Goal: Navigation & Orientation: Find specific page/section

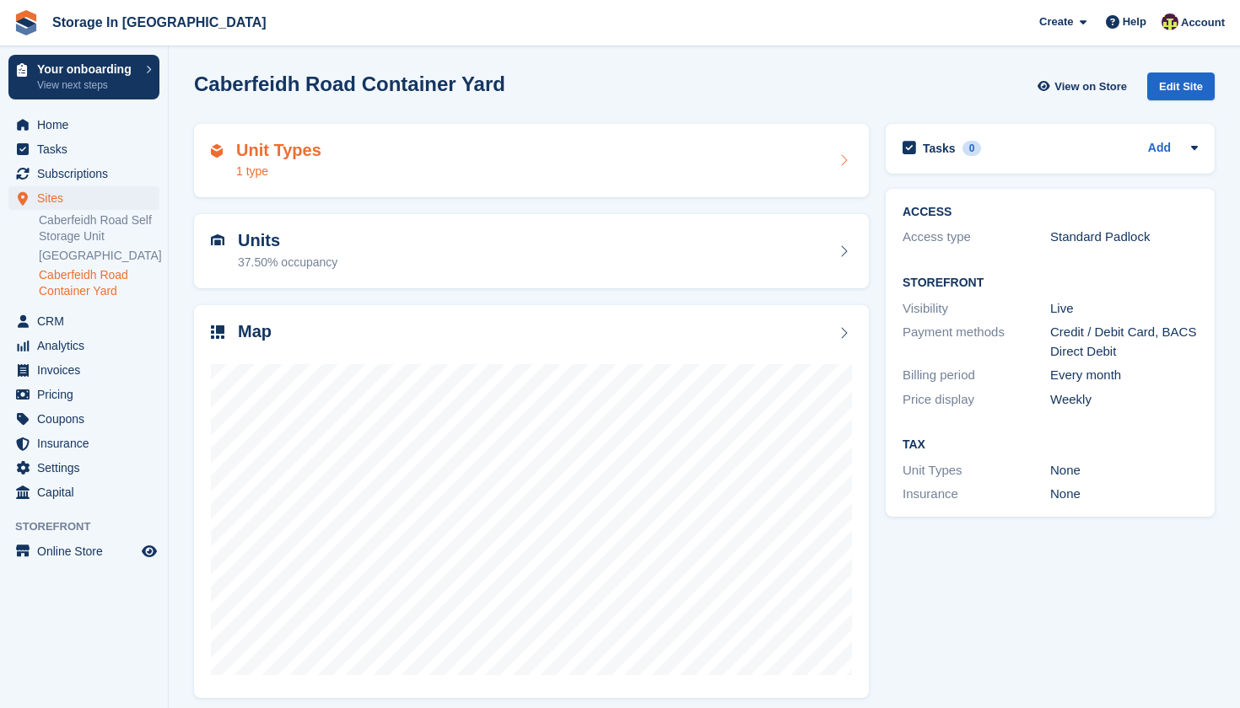
scroll to position [10, 0]
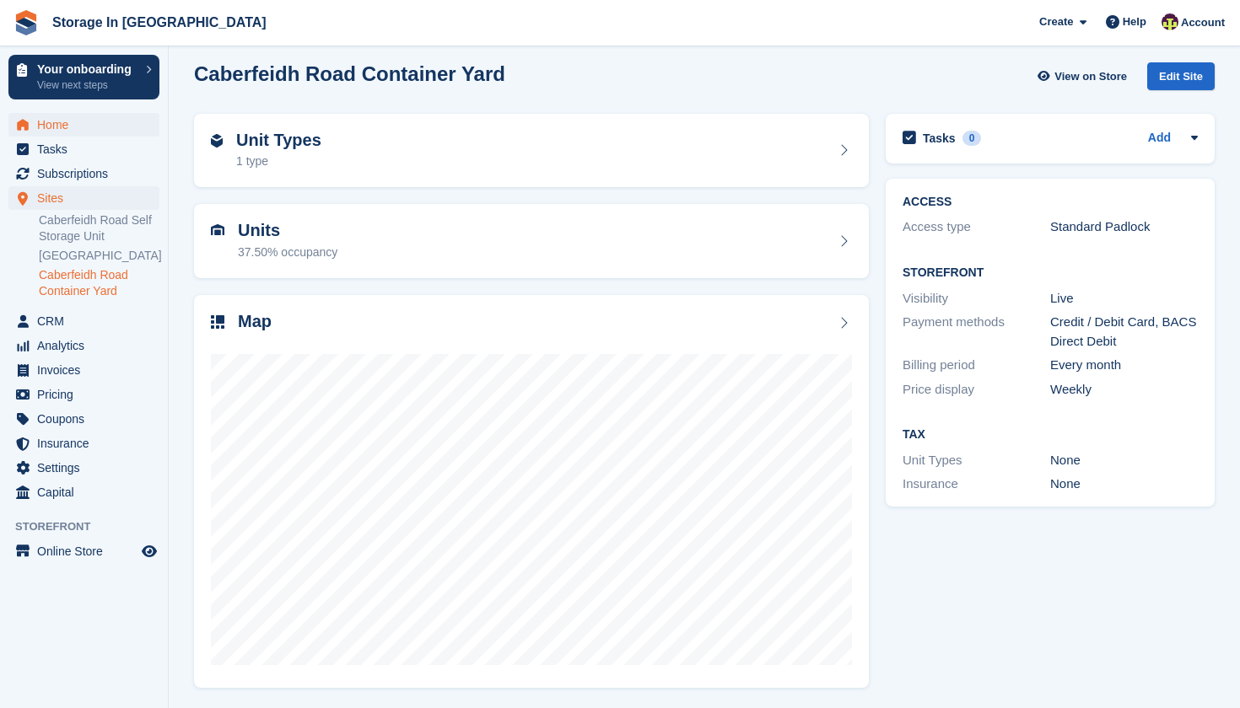
click at [87, 116] on span "Home" at bounding box center [87, 125] width 101 height 24
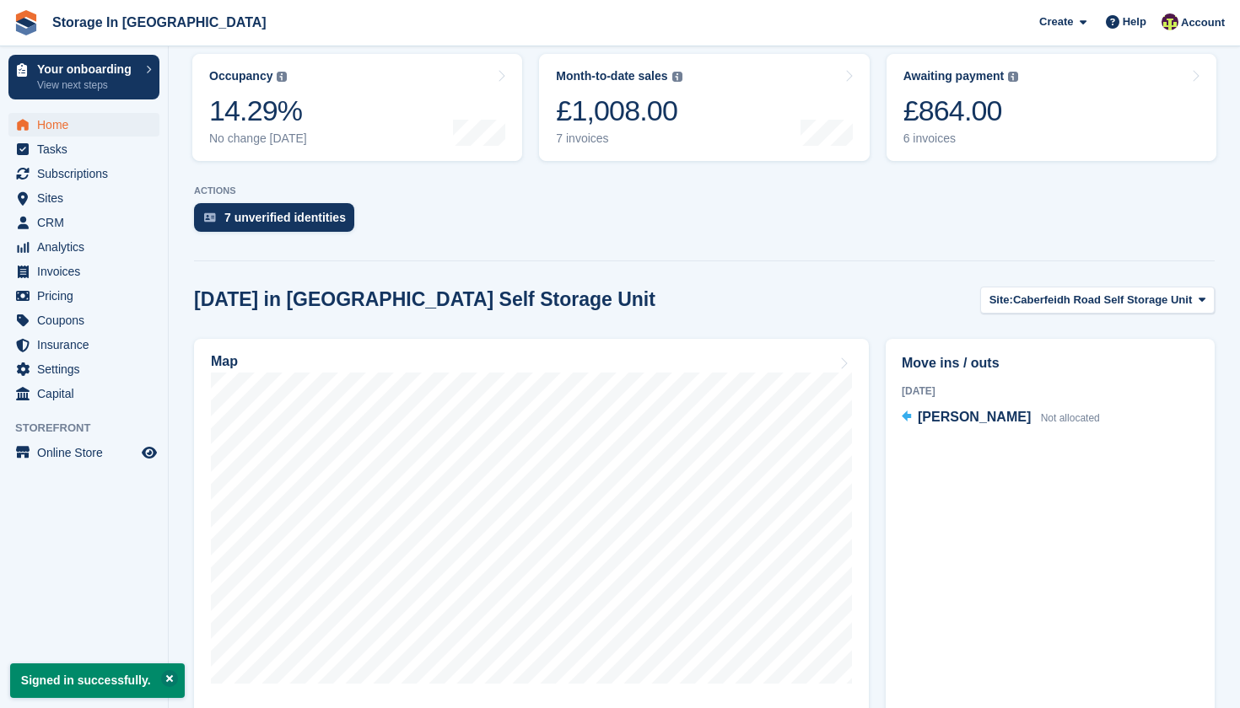
scroll to position [304, 0]
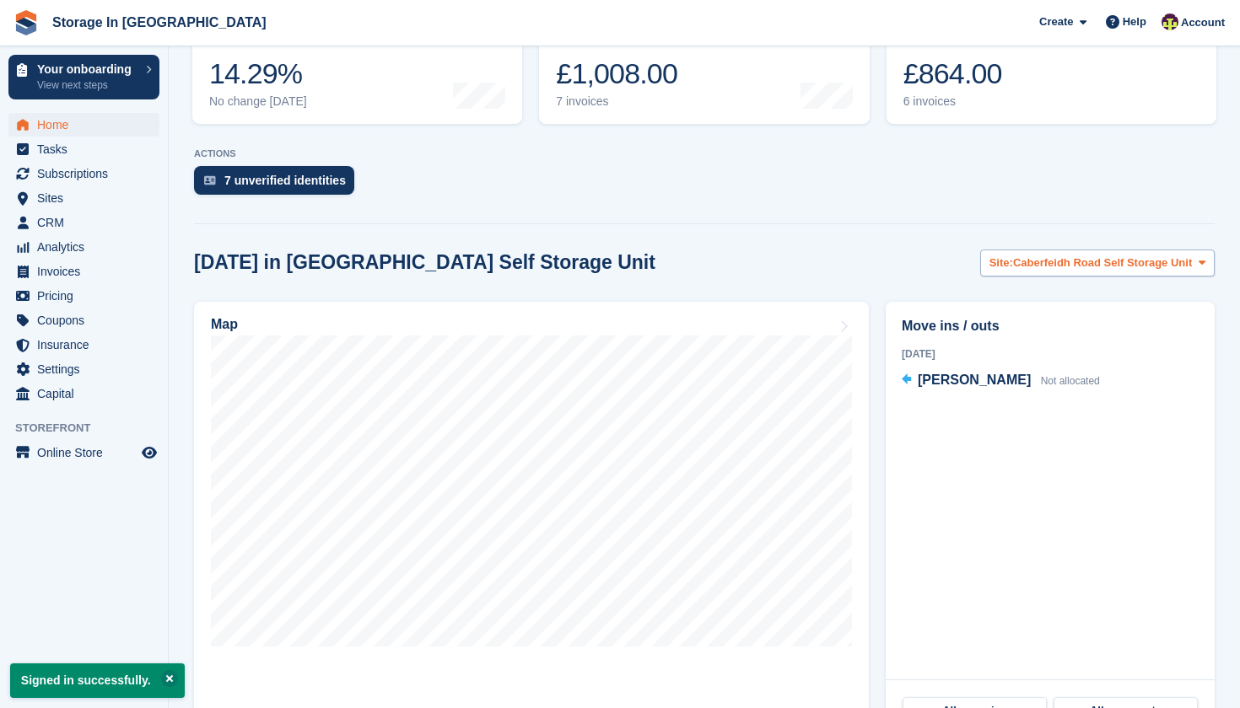
click at [1054, 259] on span "Caberfeidh Road Self Storage Unit" at bounding box center [1102, 263] width 179 height 17
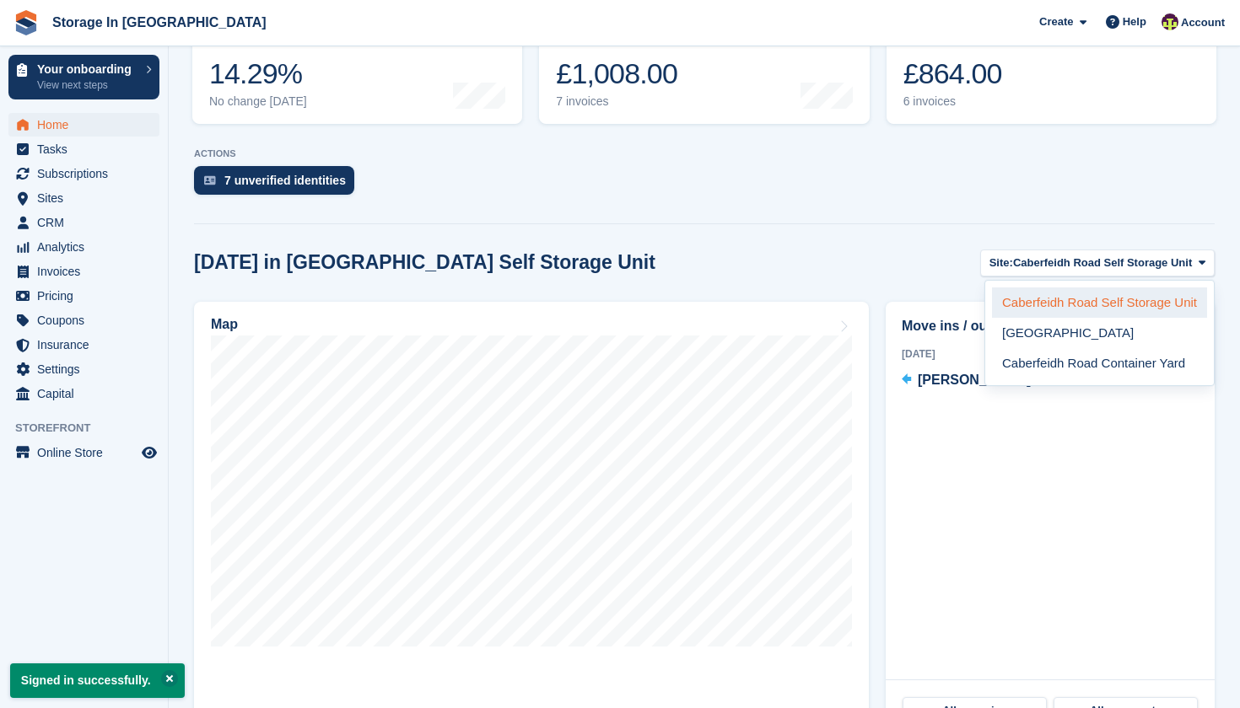
click at [1068, 301] on link "Caberfeidh Road Self Storage Unit" at bounding box center [1099, 303] width 215 height 30
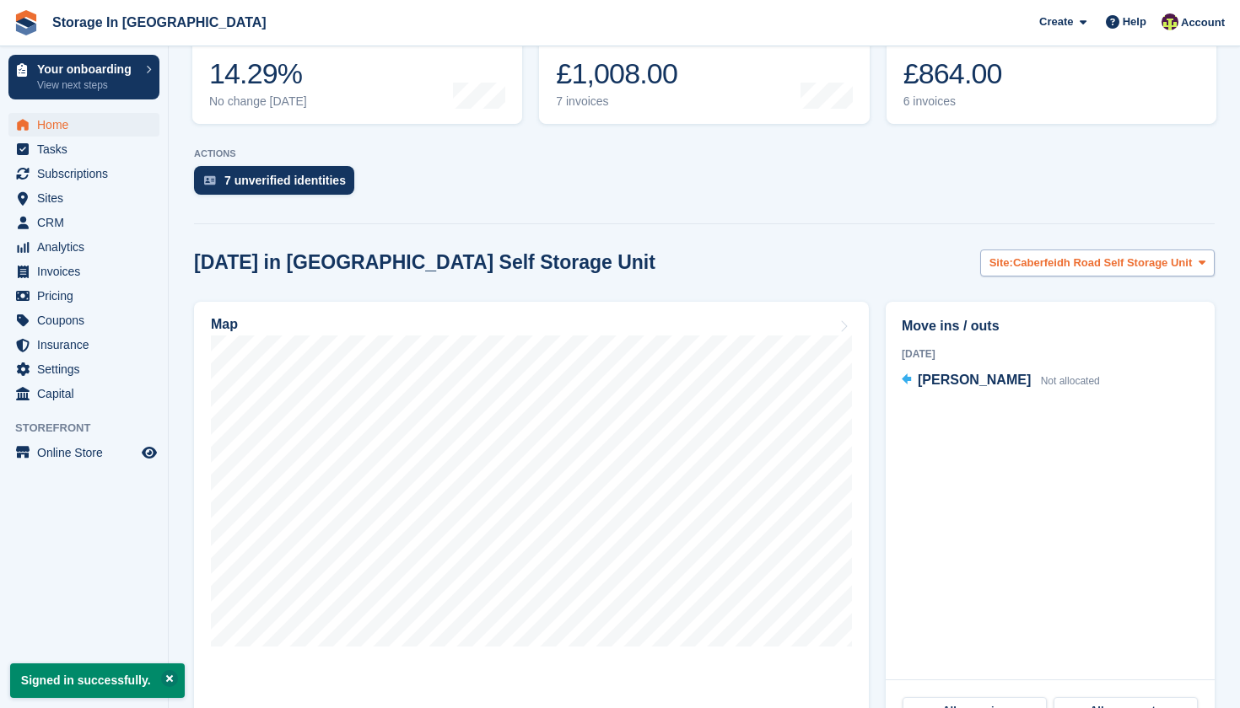
click at [1062, 267] on span "Caberfeidh Road Self Storage Unit" at bounding box center [1102, 263] width 179 height 17
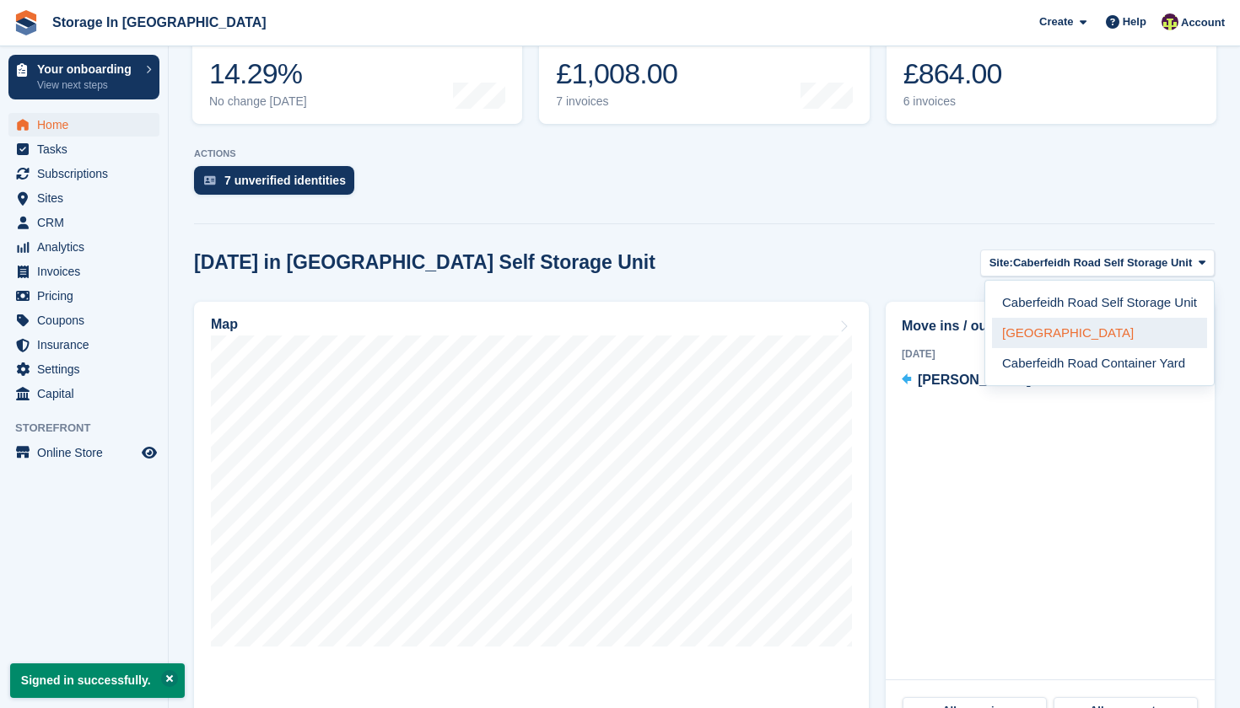
click at [1050, 332] on link "[GEOGRAPHIC_DATA]" at bounding box center [1099, 333] width 215 height 30
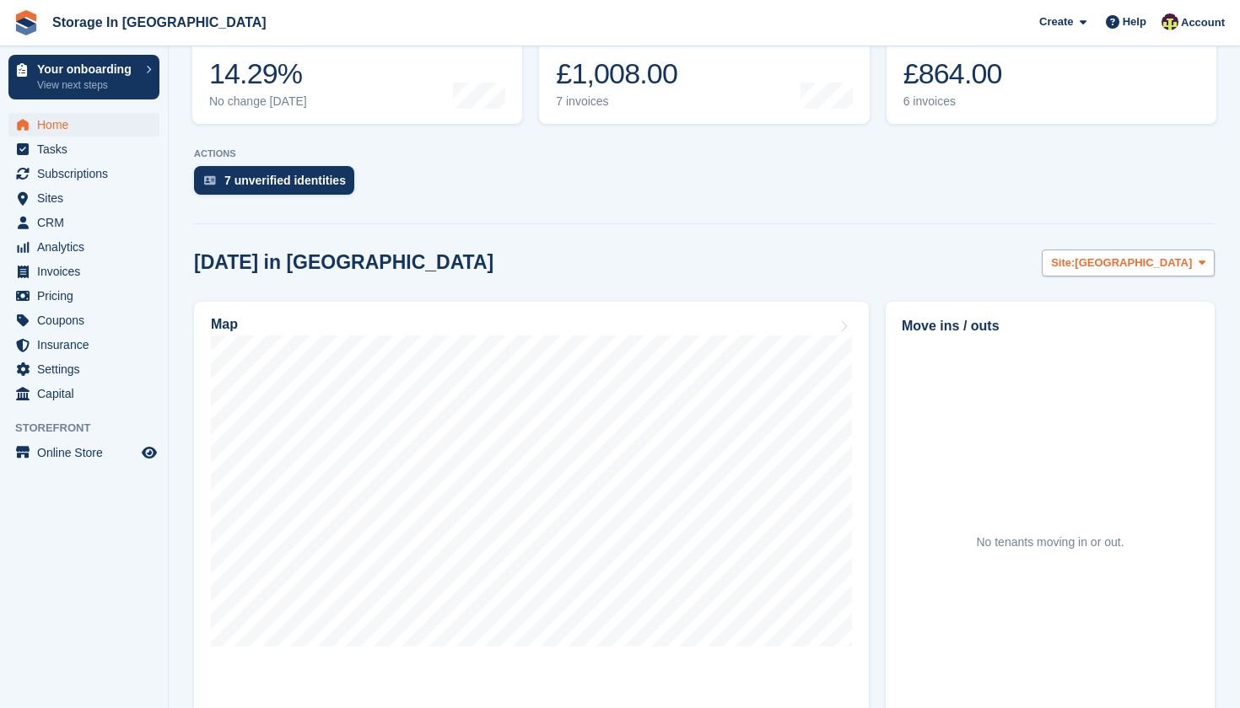
click at [1079, 261] on span "[GEOGRAPHIC_DATA]" at bounding box center [1132, 263] width 117 height 17
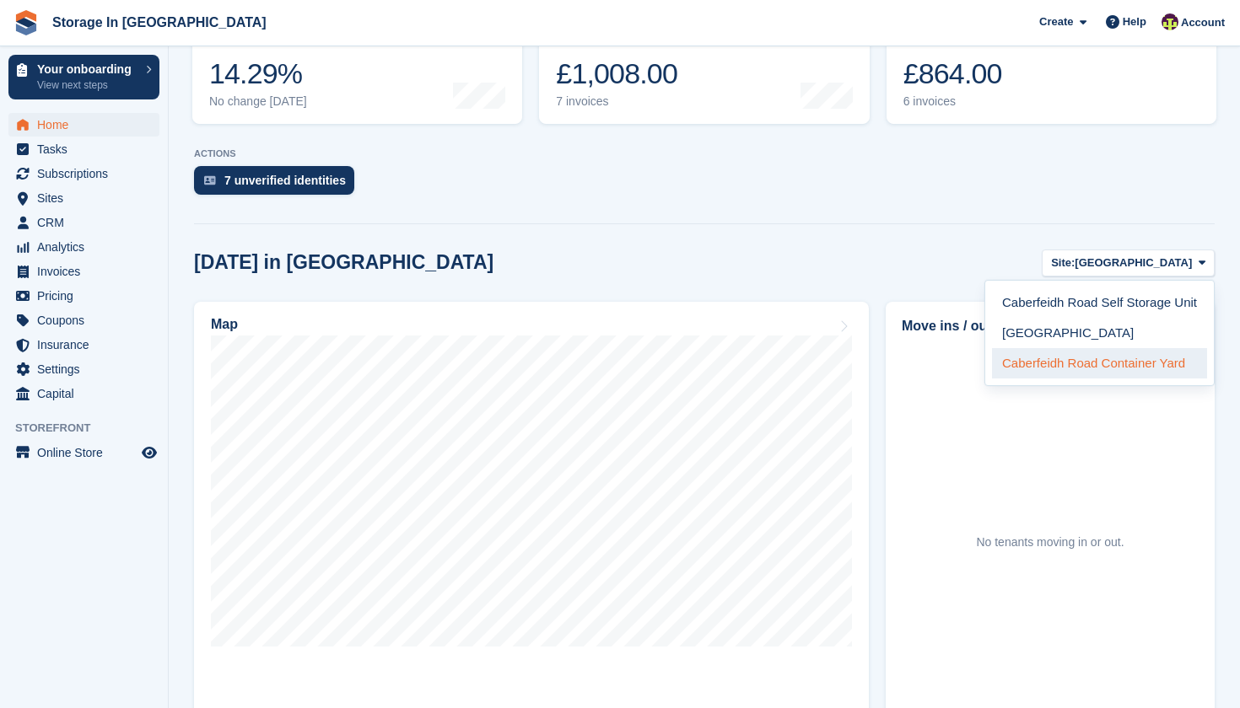
click at [1066, 358] on link "Caberfeidh Road Container Yard" at bounding box center [1099, 363] width 215 height 30
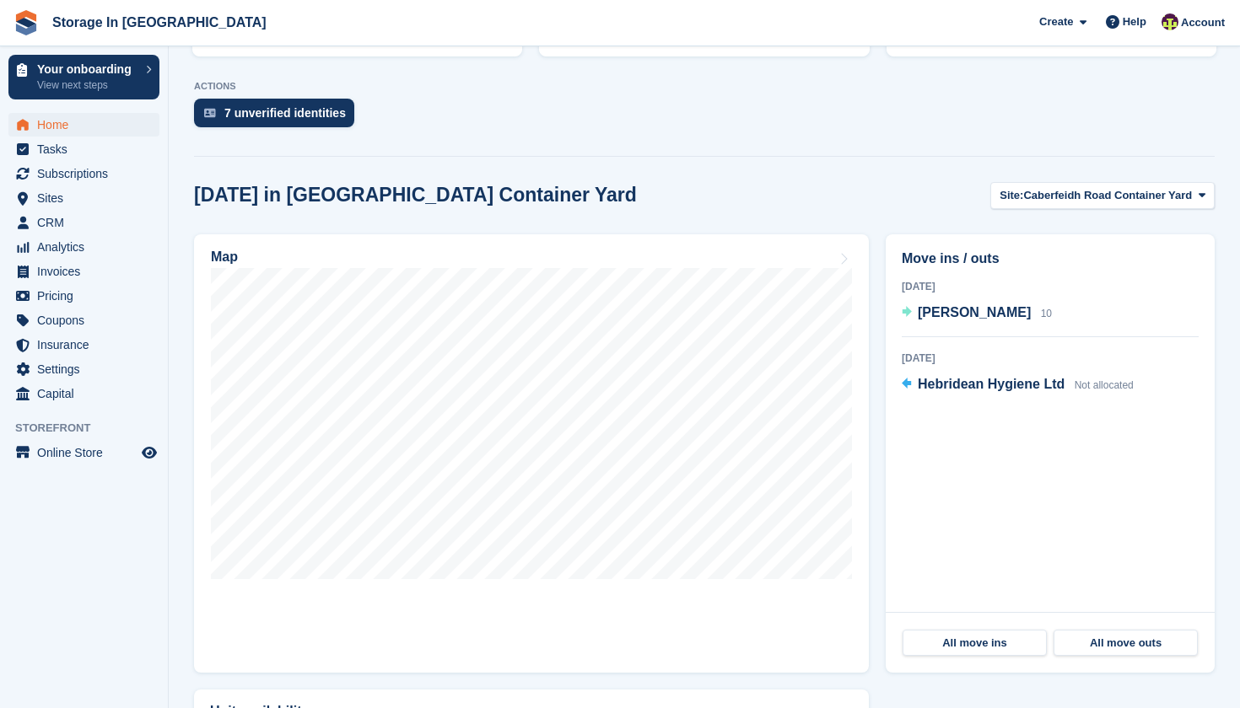
scroll to position [405, 0]
